Goal: Task Accomplishment & Management: Use online tool/utility

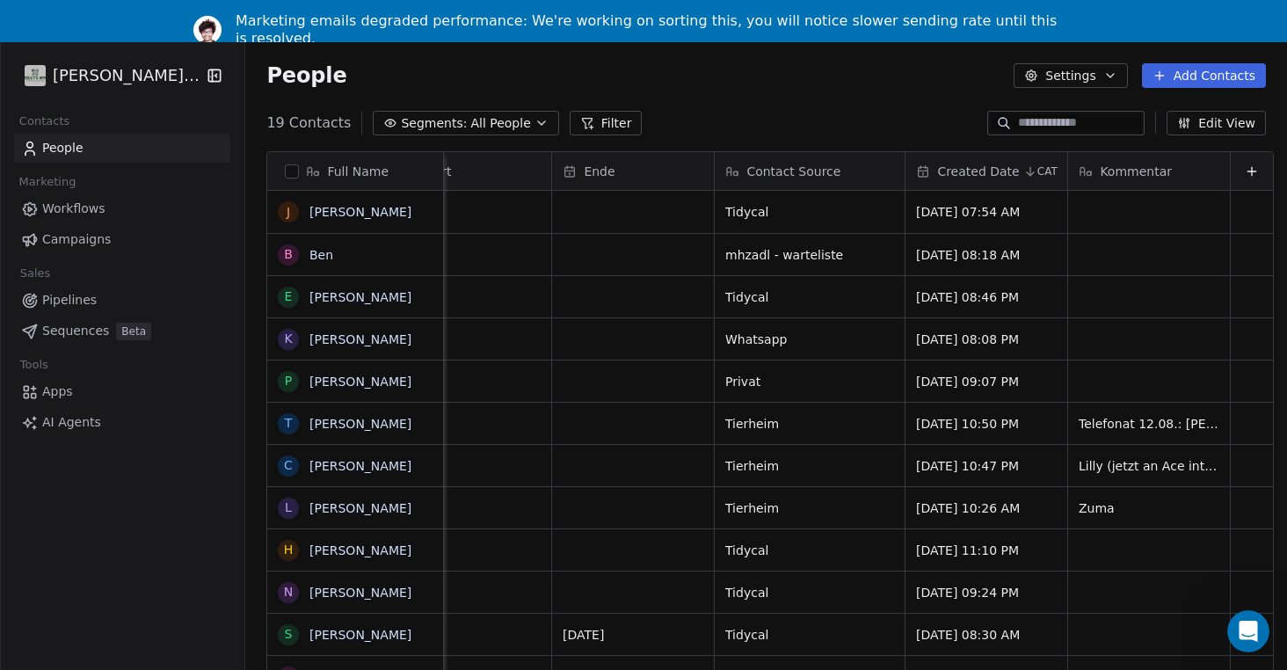
click at [1021, 23] on div "Marketing emails degraded performance: We're working on sorting this, you will …" at bounding box center [651, 29] width 830 height 35
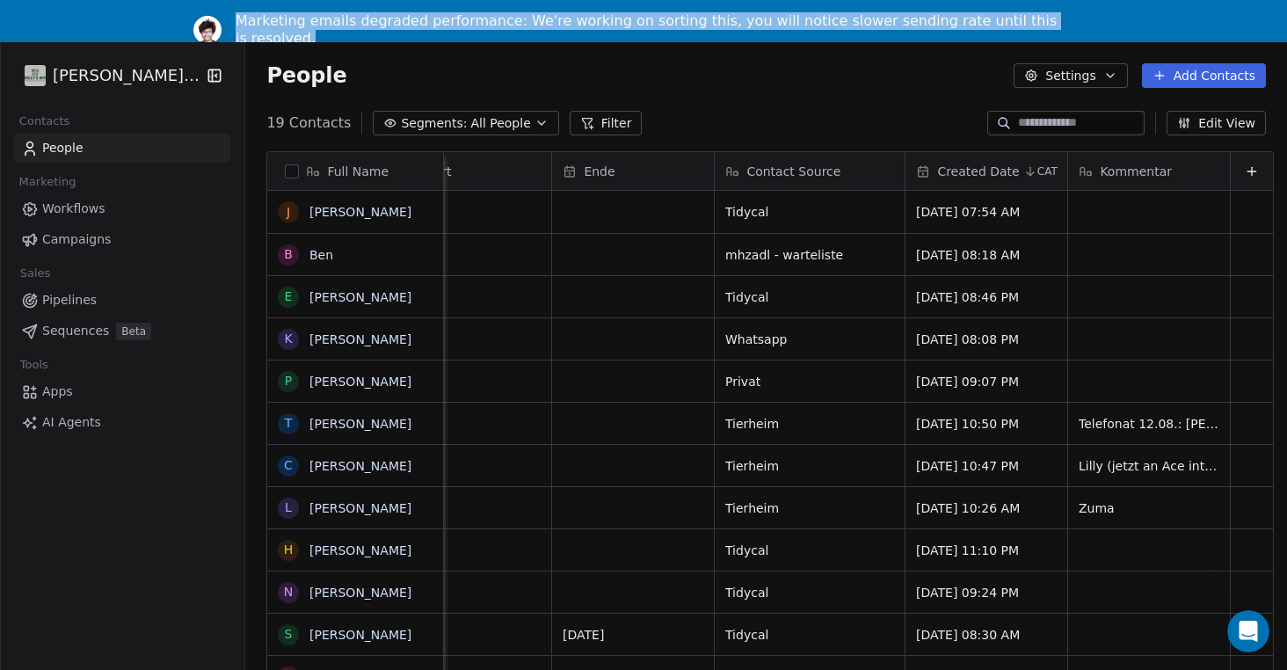
click at [1021, 23] on div "Marketing emails degraded performance: We're working on sorting this, you will …" at bounding box center [651, 29] width 830 height 35
click at [1026, 23] on div "Marketing emails degraded performance: We're working on sorting this, you will …" at bounding box center [651, 29] width 830 height 35
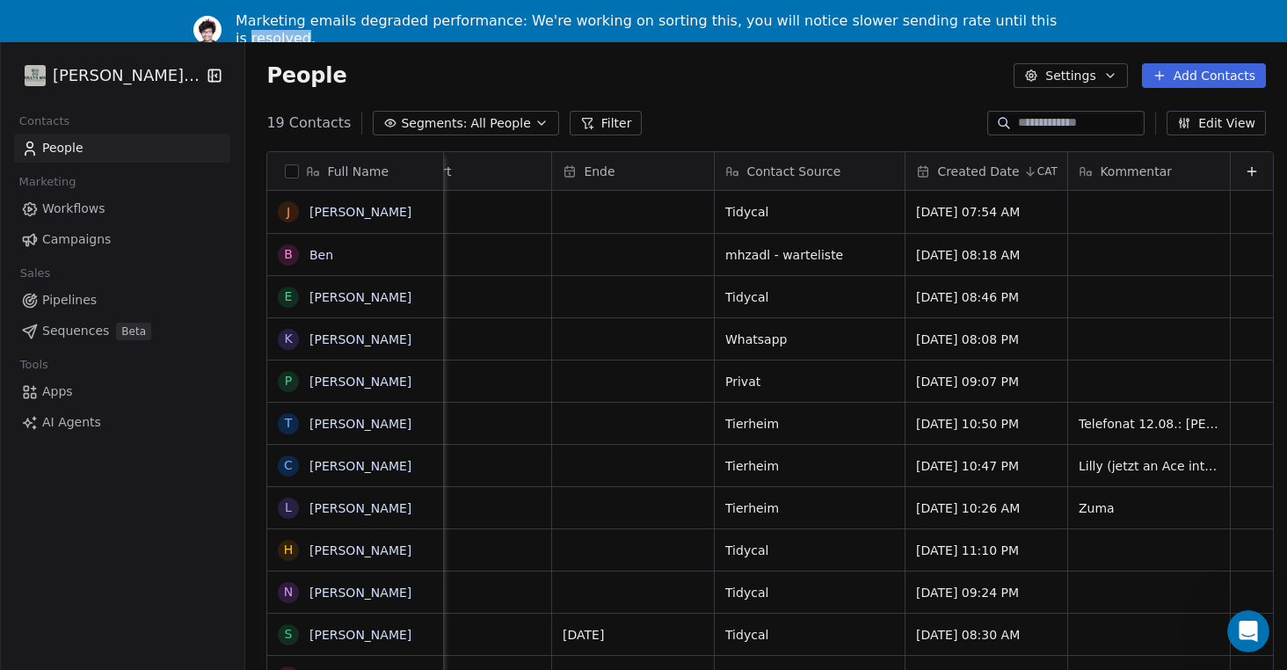
click at [1026, 23] on div "Marketing emails degraded performance: We're working on sorting this, you will …" at bounding box center [651, 29] width 830 height 35
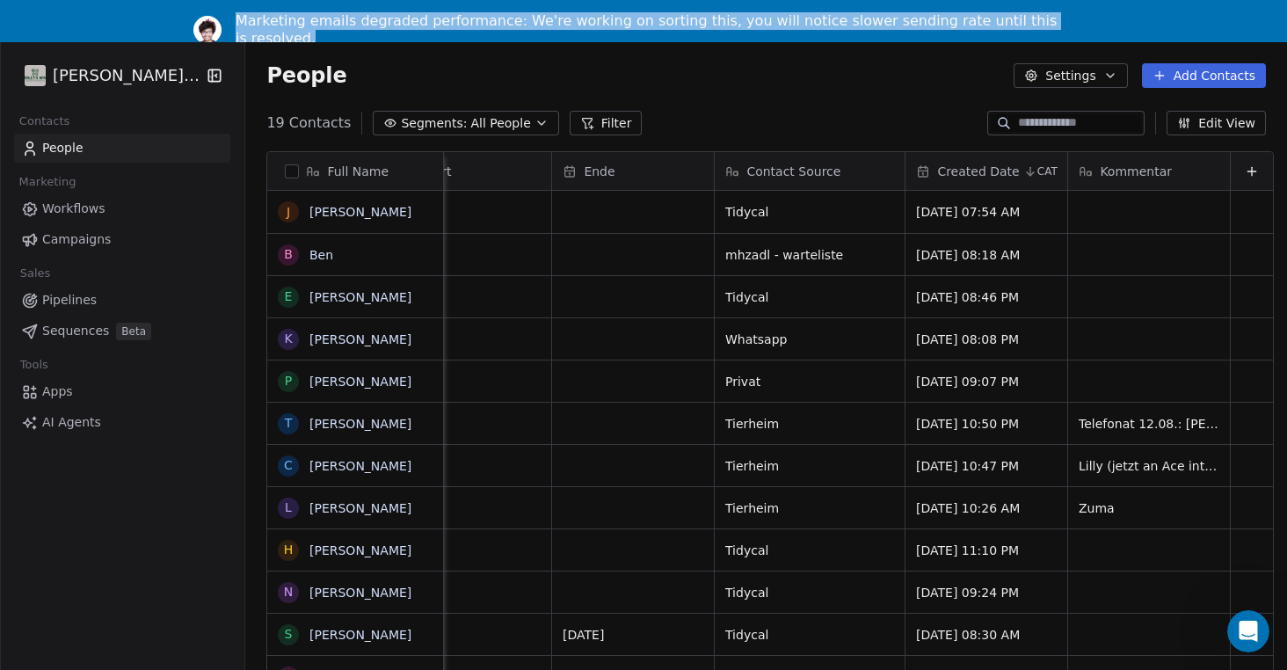
click at [1026, 23] on div "Marketing emails degraded performance: We're working on sorting this, you will …" at bounding box center [651, 29] width 830 height 35
click at [1032, 23] on div "Marketing emails degraded performance: We're working on sorting this, you will …" at bounding box center [651, 29] width 830 height 35
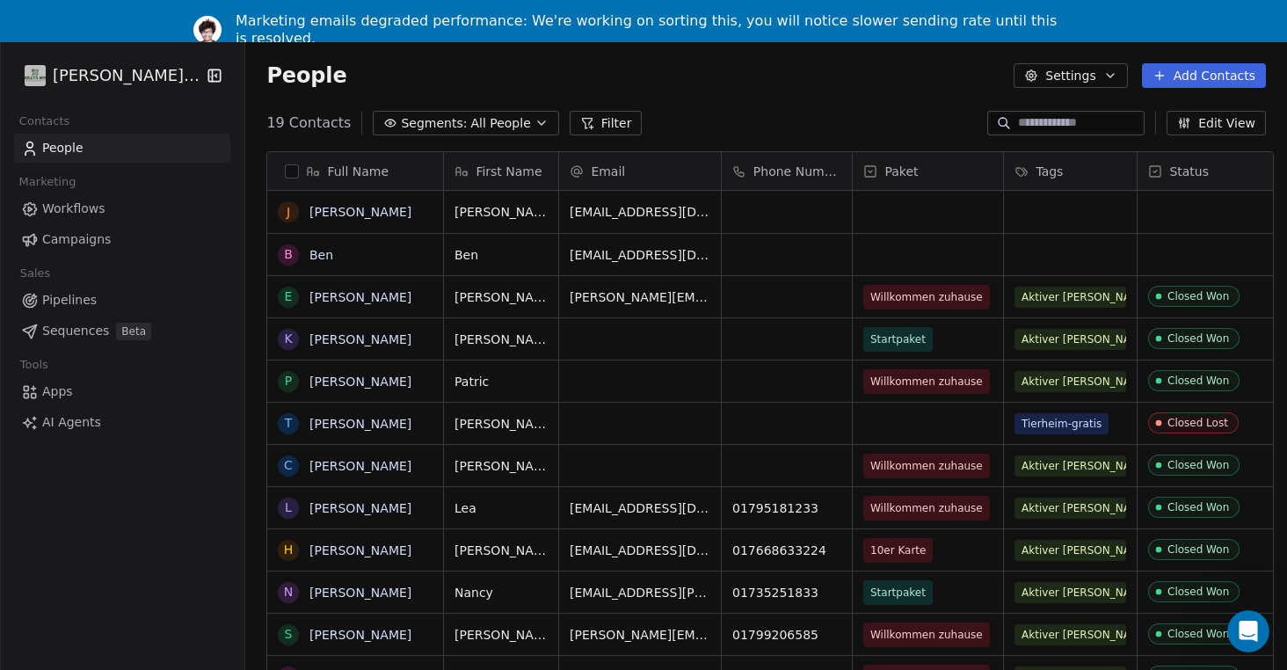
click at [85, 237] on span "Campaigns" at bounding box center [76, 239] width 69 height 18
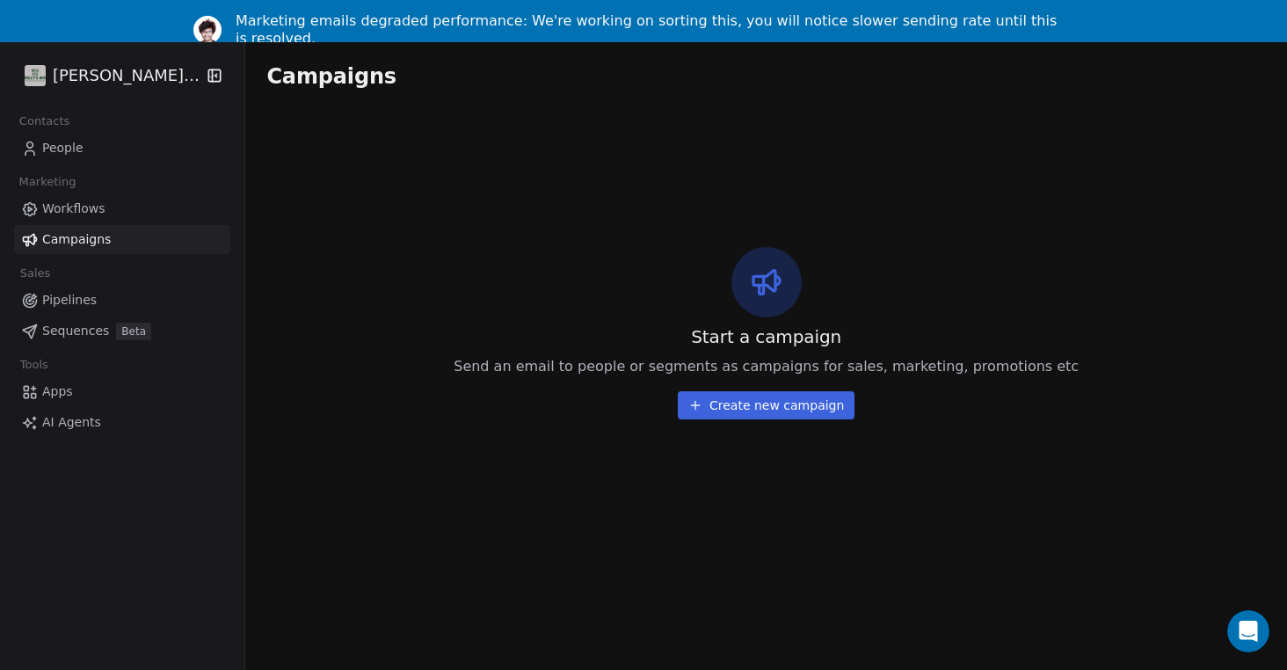
click at [768, 408] on button "Create new campaign" at bounding box center [766, 405] width 177 height 28
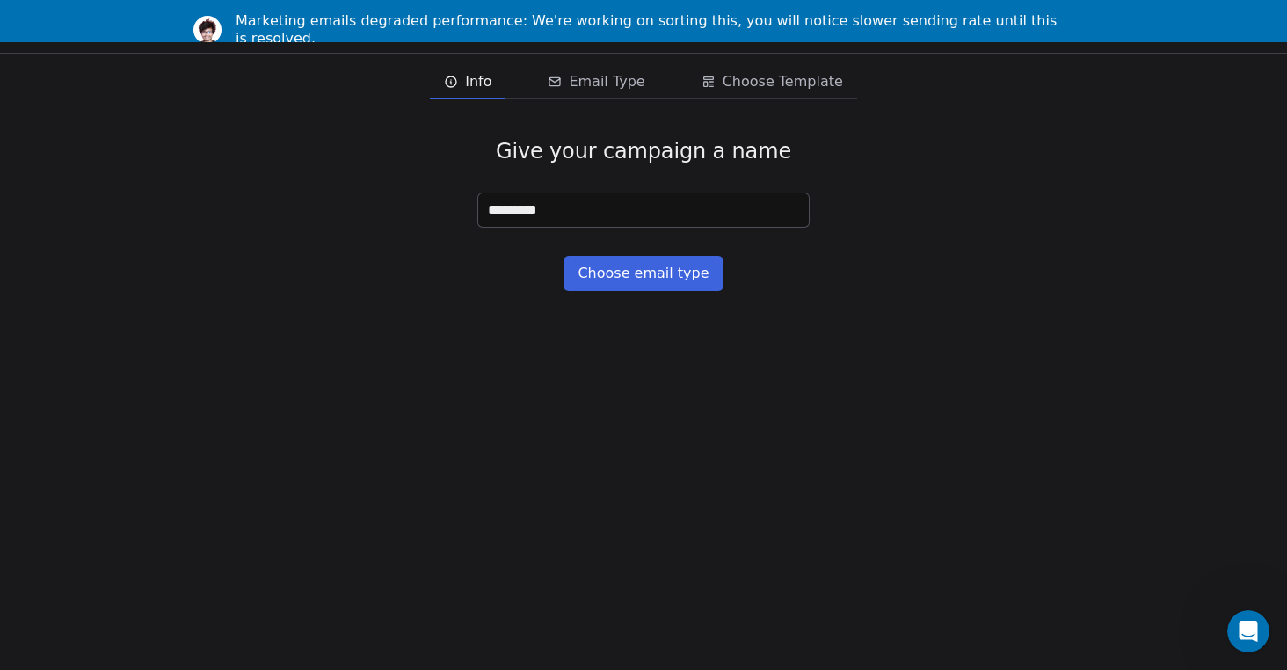
type input "*********"
click at [653, 276] on button "Choose email type" at bounding box center [643, 273] width 159 height 35
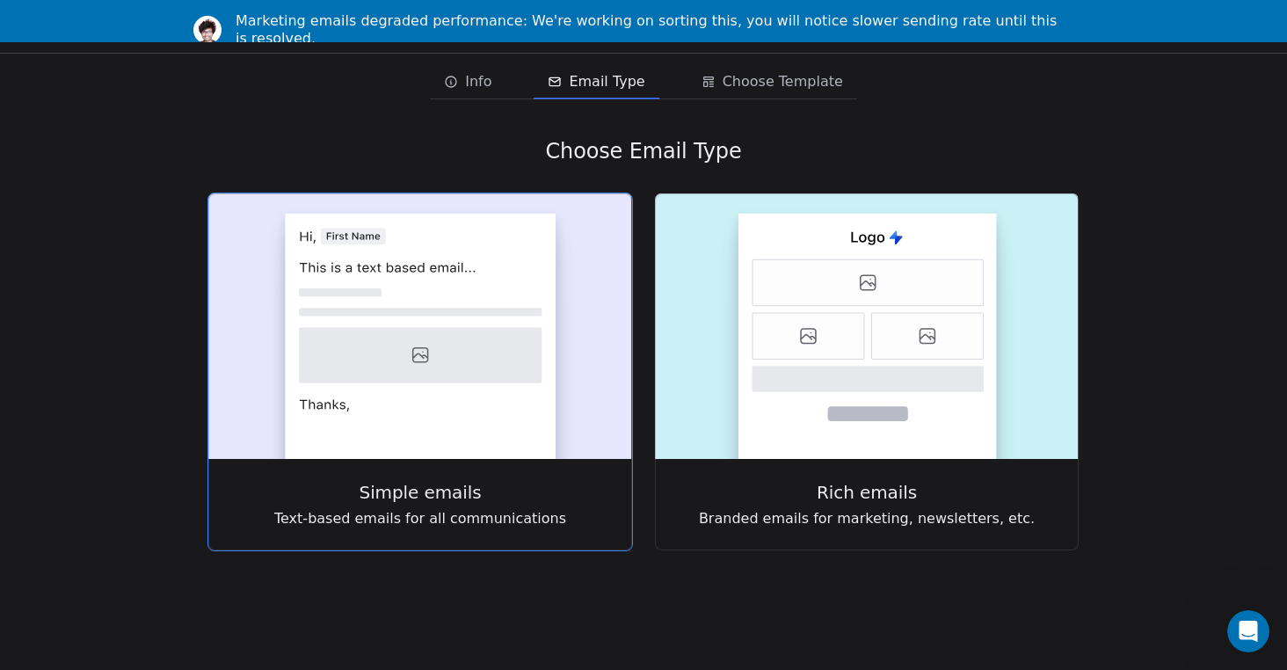
click at [522, 330] on icon at bounding box center [420, 355] width 243 height 55
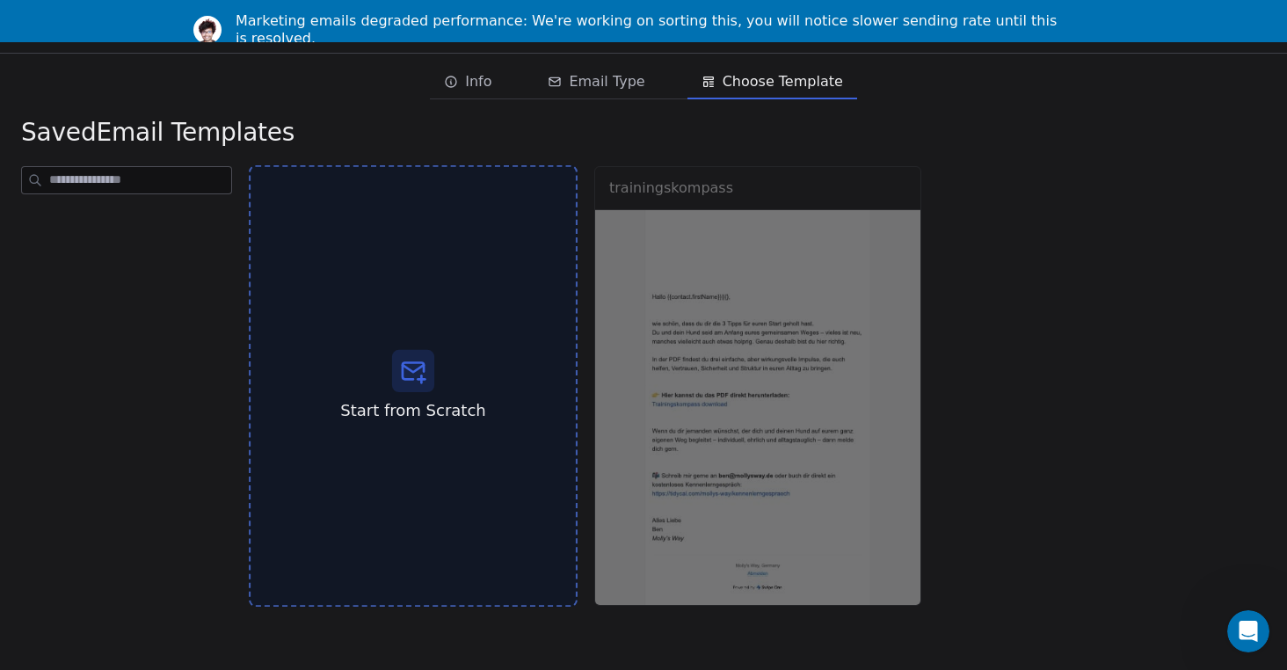
click at [413, 371] on icon at bounding box center [413, 368] width 21 height 7
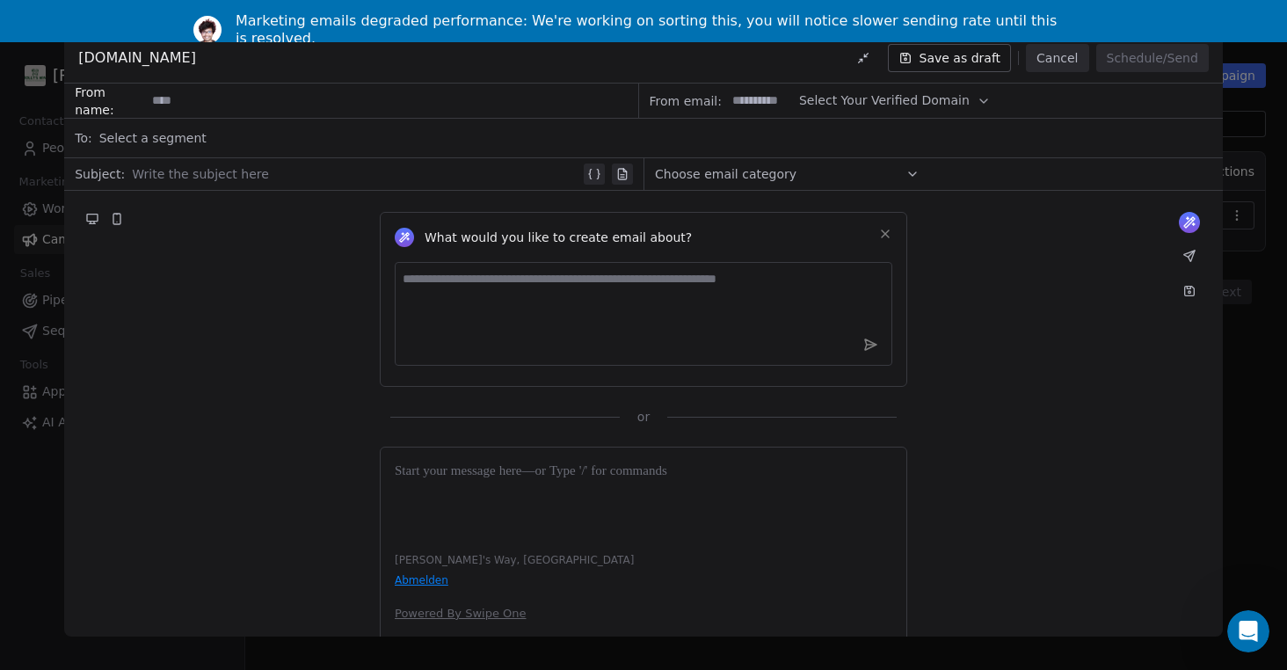
click at [981, 99] on icon "button" at bounding box center [984, 101] width 7 height 4
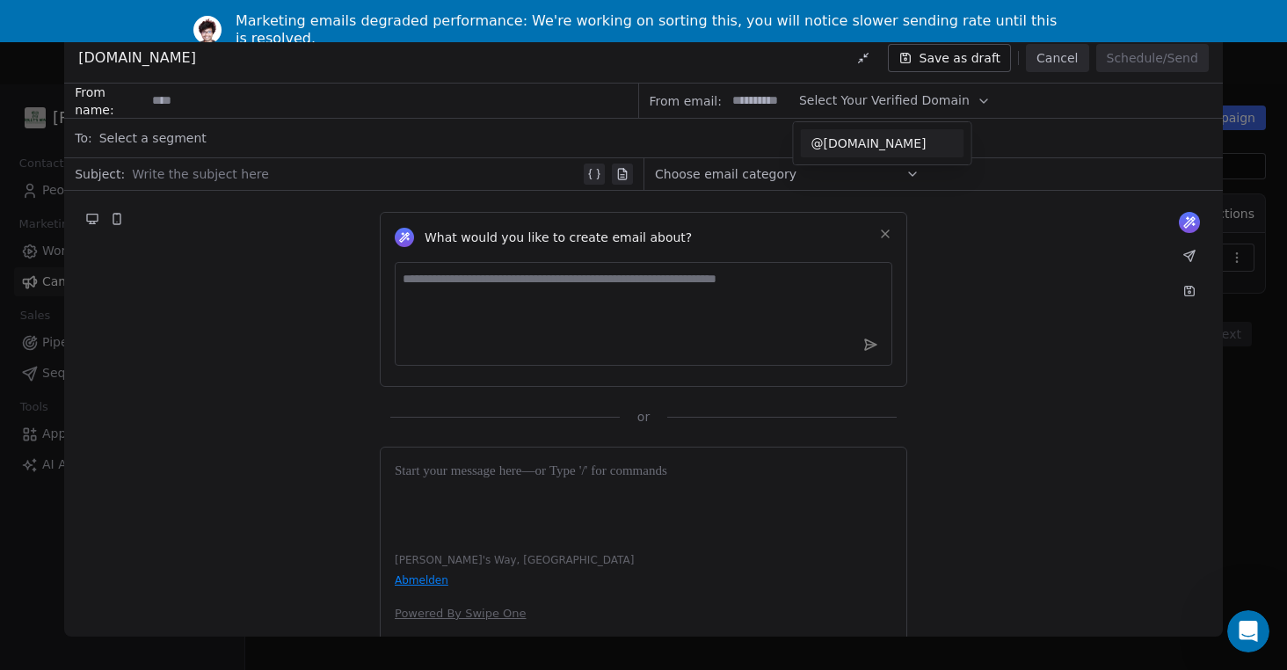
click at [1061, 291] on div "What would you like to create email about? or" at bounding box center [643, 308] width 1159 height 235
